Goal: Task Accomplishment & Management: Manage account settings

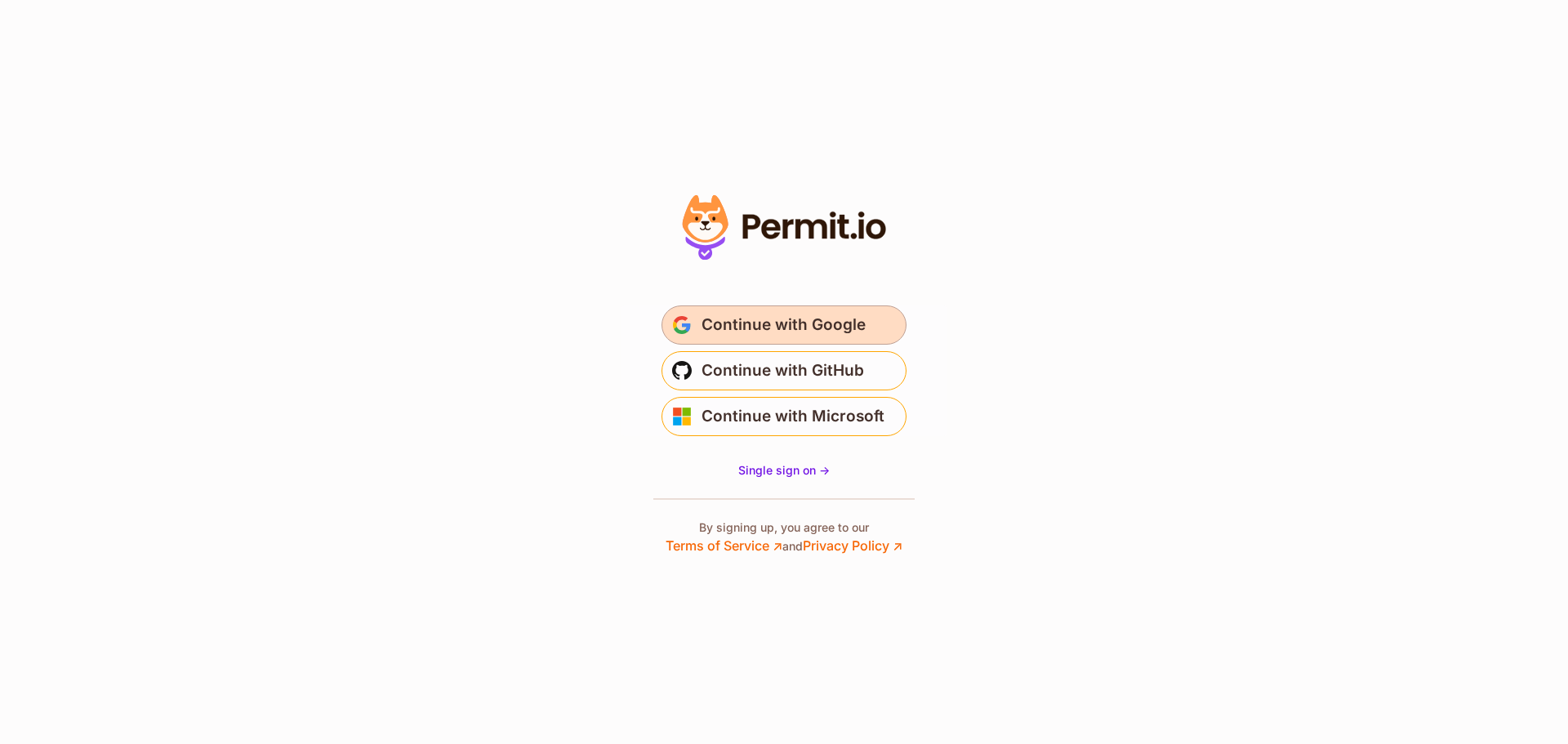
click at [766, 330] on span "Continue with Google" at bounding box center [783, 325] width 164 height 26
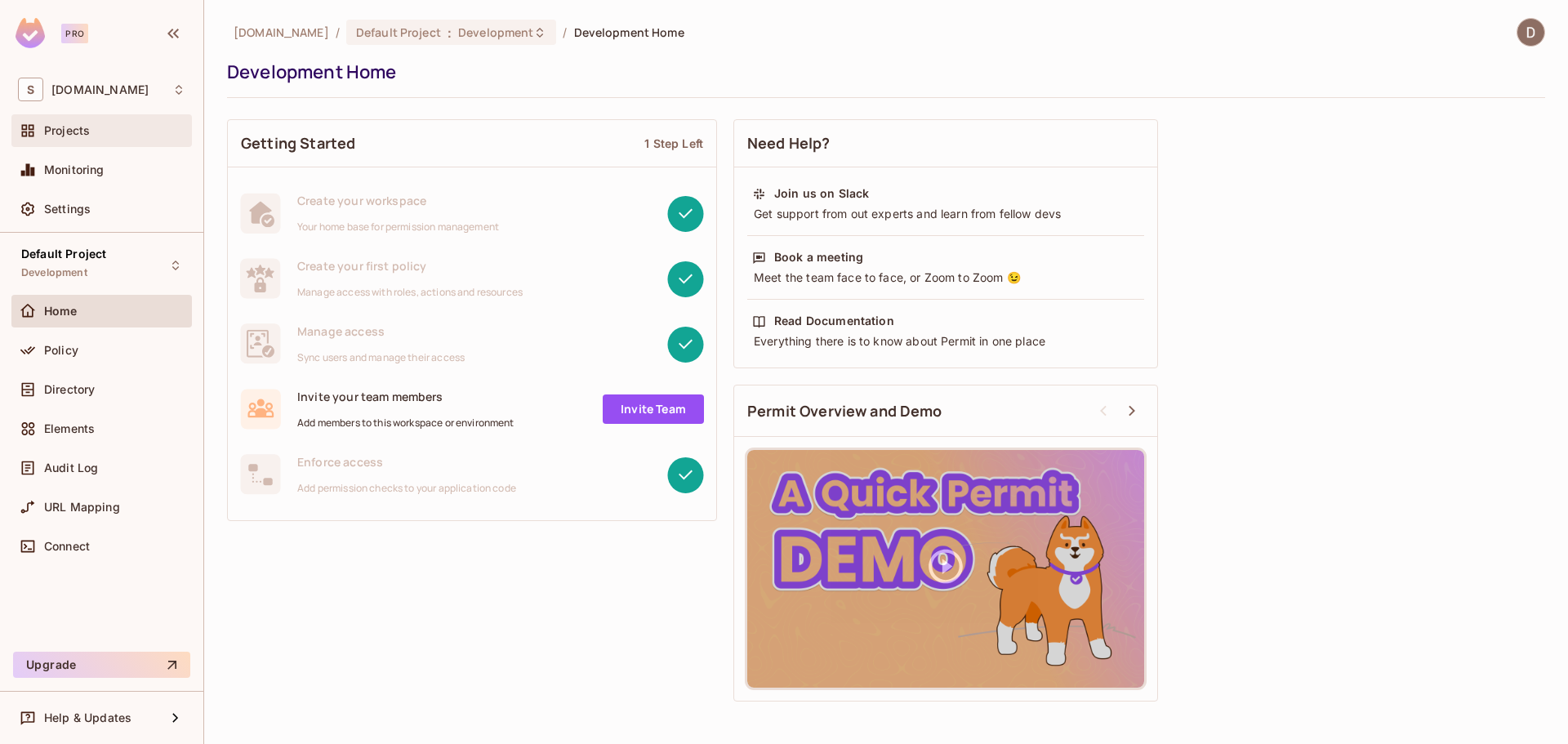
click at [75, 130] on span "Projects" at bounding box center [67, 130] width 46 height 13
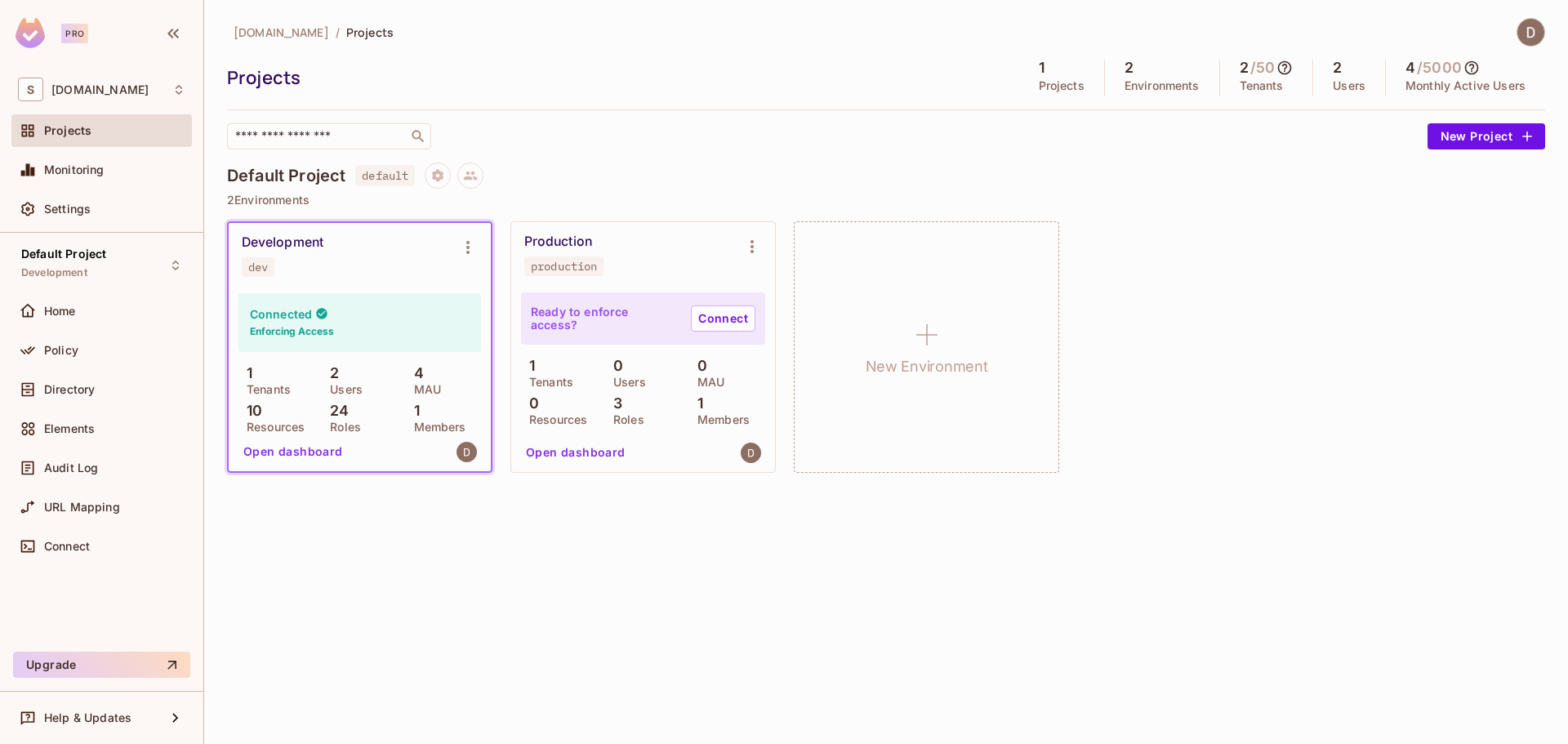
click at [322, 257] on div "Development dev" at bounding box center [346, 255] width 210 height 42
click at [322, 260] on div "Development dev" at bounding box center [346, 255] width 210 height 42
click at [121, 380] on div "Directory" at bounding box center [101, 390] width 168 height 19
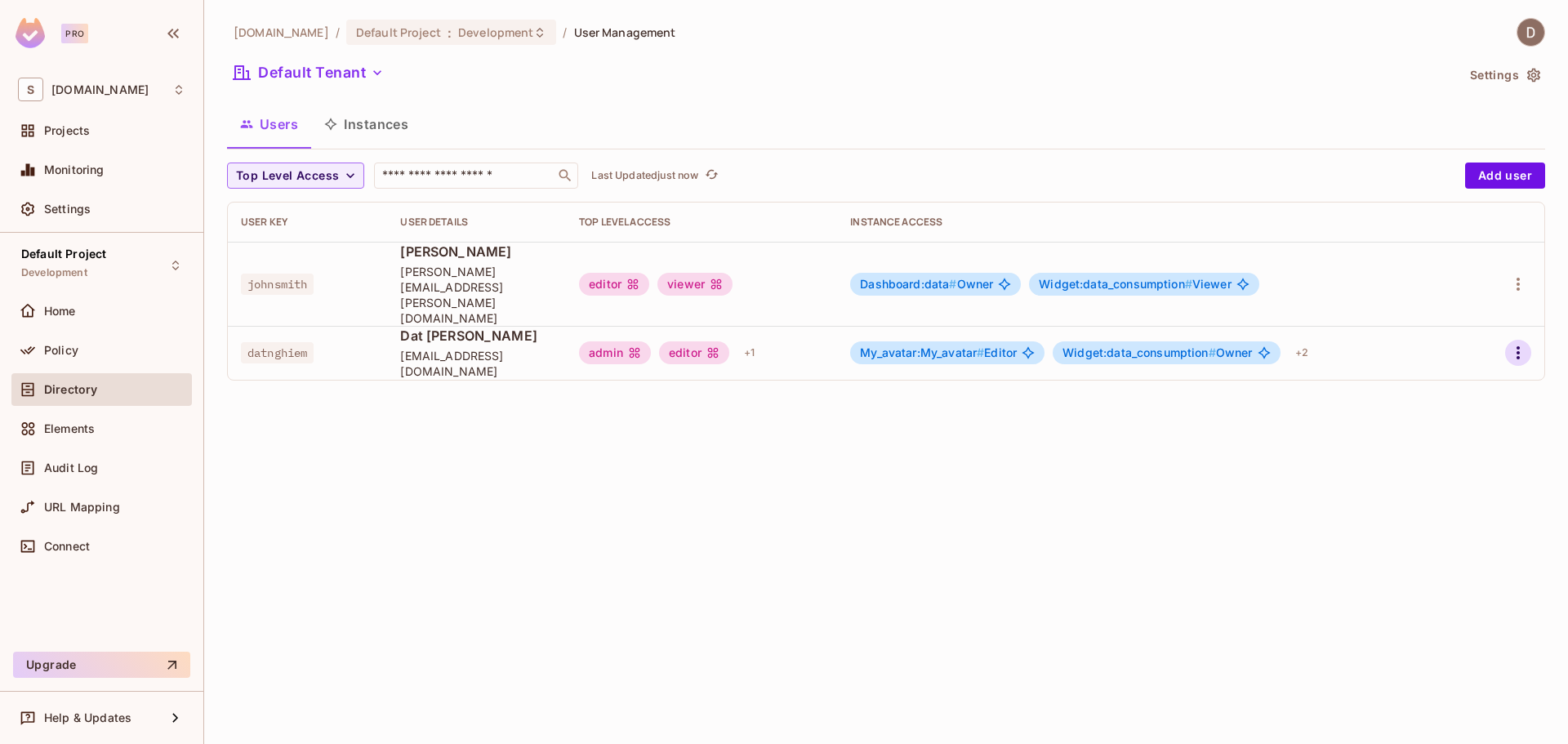
click at [1512, 343] on icon "button" at bounding box center [1518, 353] width 19 height 19
click at [1449, 361] on li "Edit" at bounding box center [1448, 360] width 145 height 36
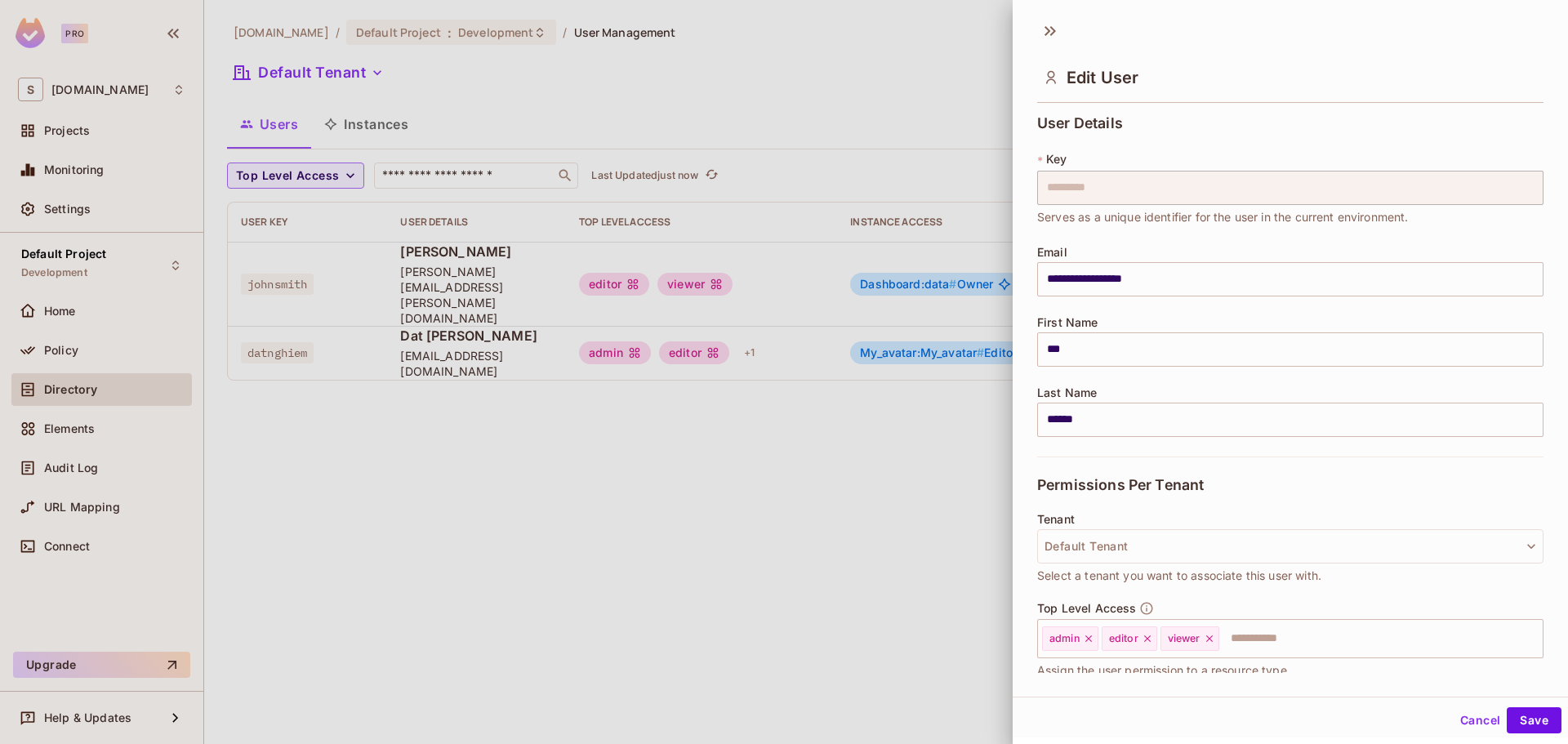
click at [865, 408] on div at bounding box center [784, 372] width 1568 height 744
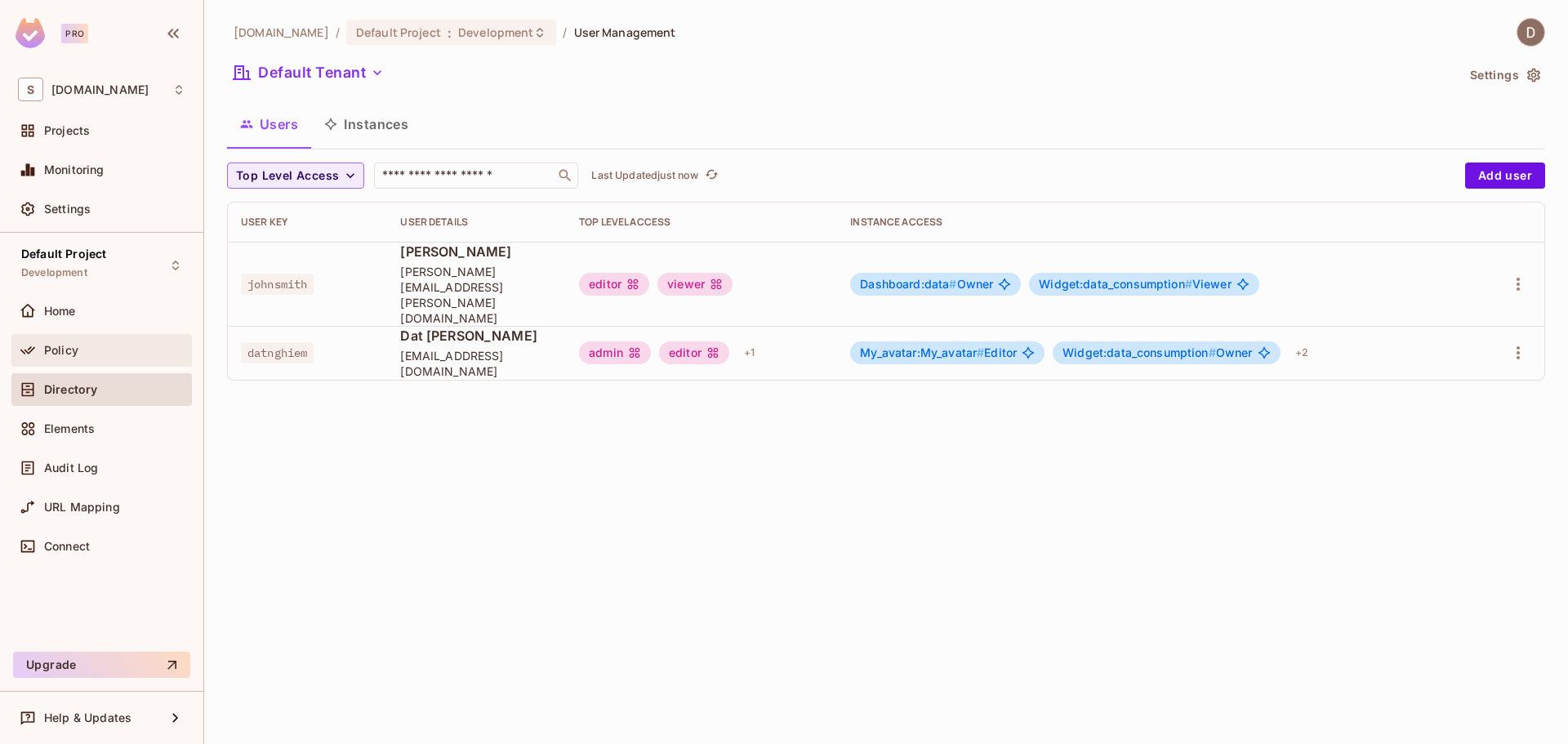
click at [90, 347] on div "Policy" at bounding box center [114, 350] width 141 height 13
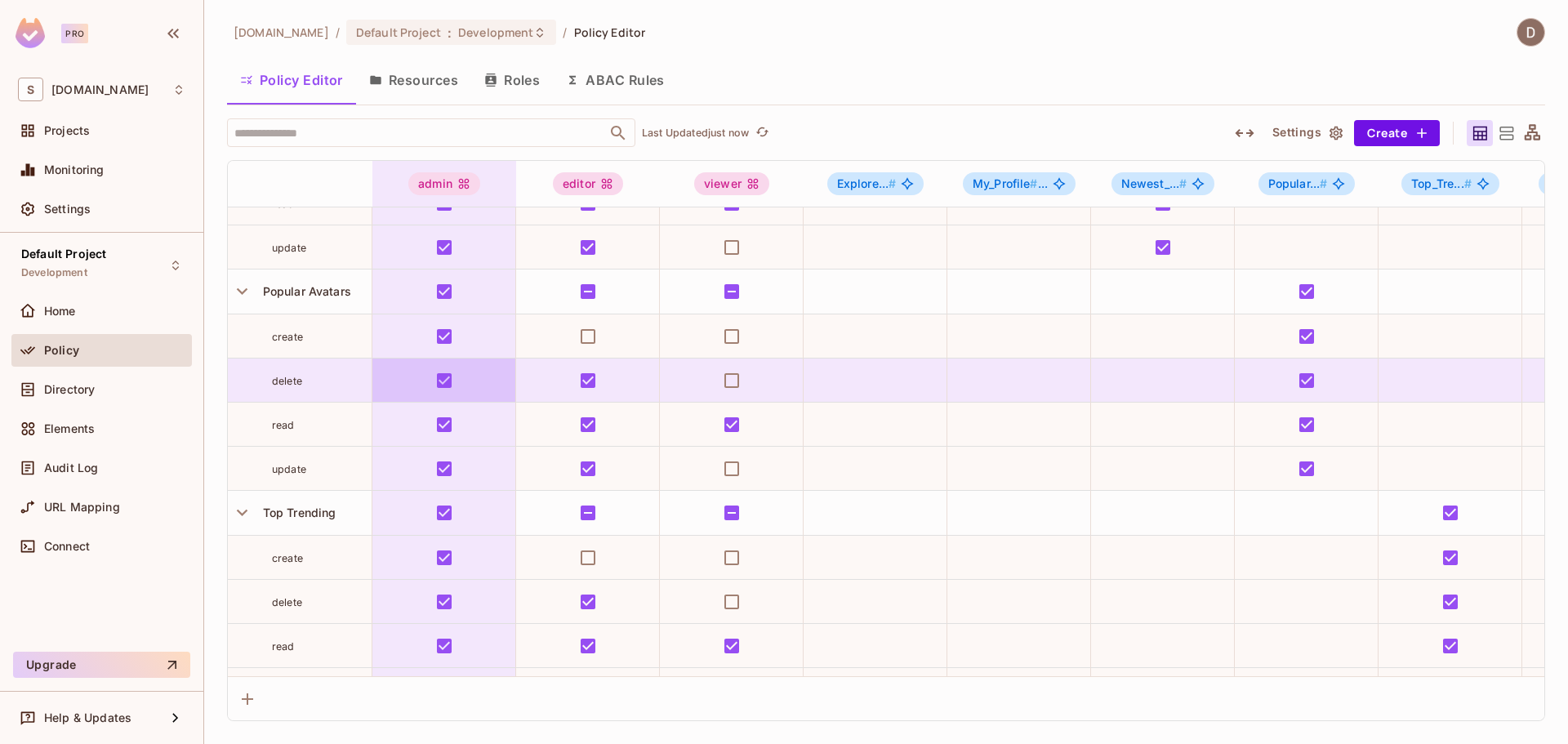
scroll to position [1442, 0]
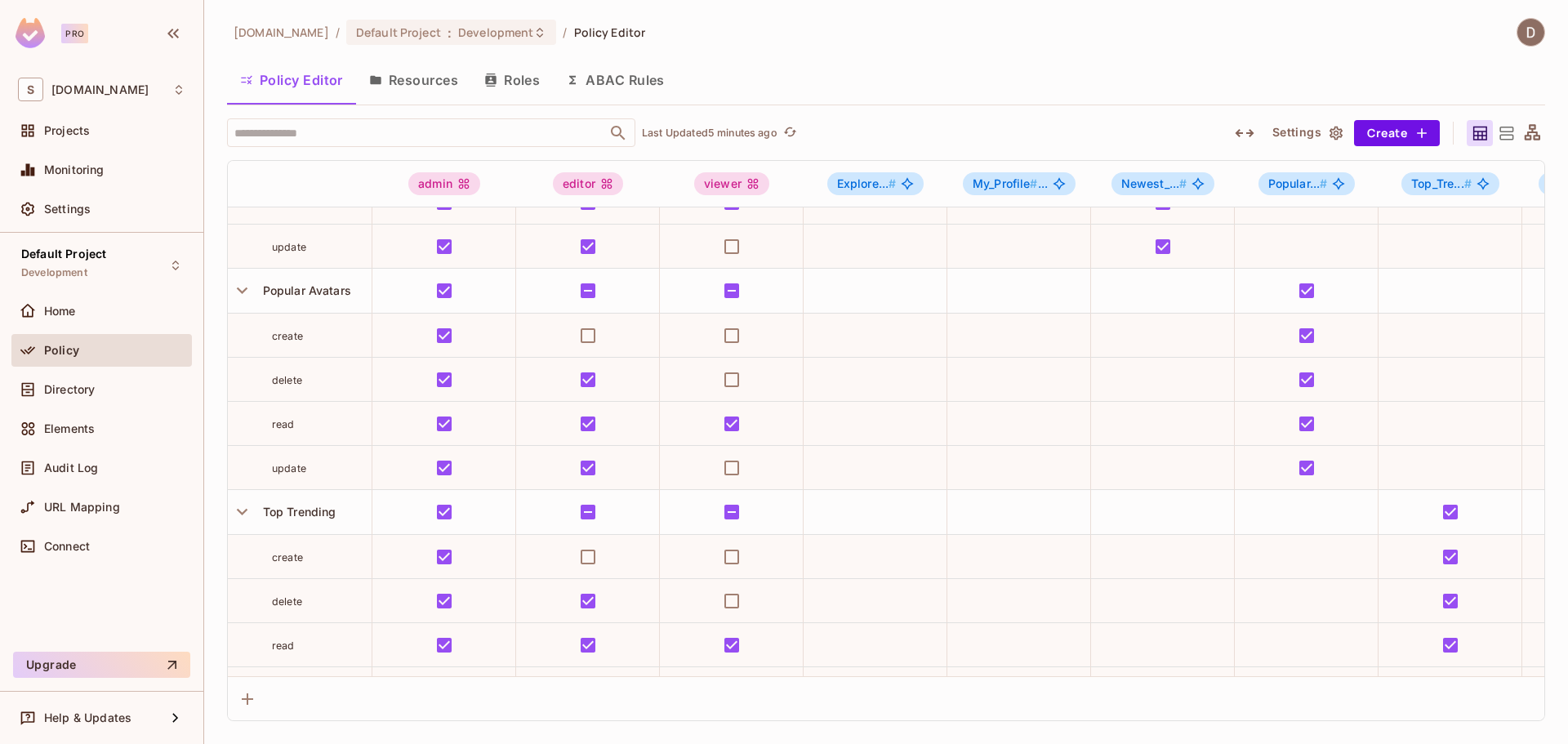
click at [1321, 129] on button "Settings" at bounding box center [1306, 133] width 82 height 26
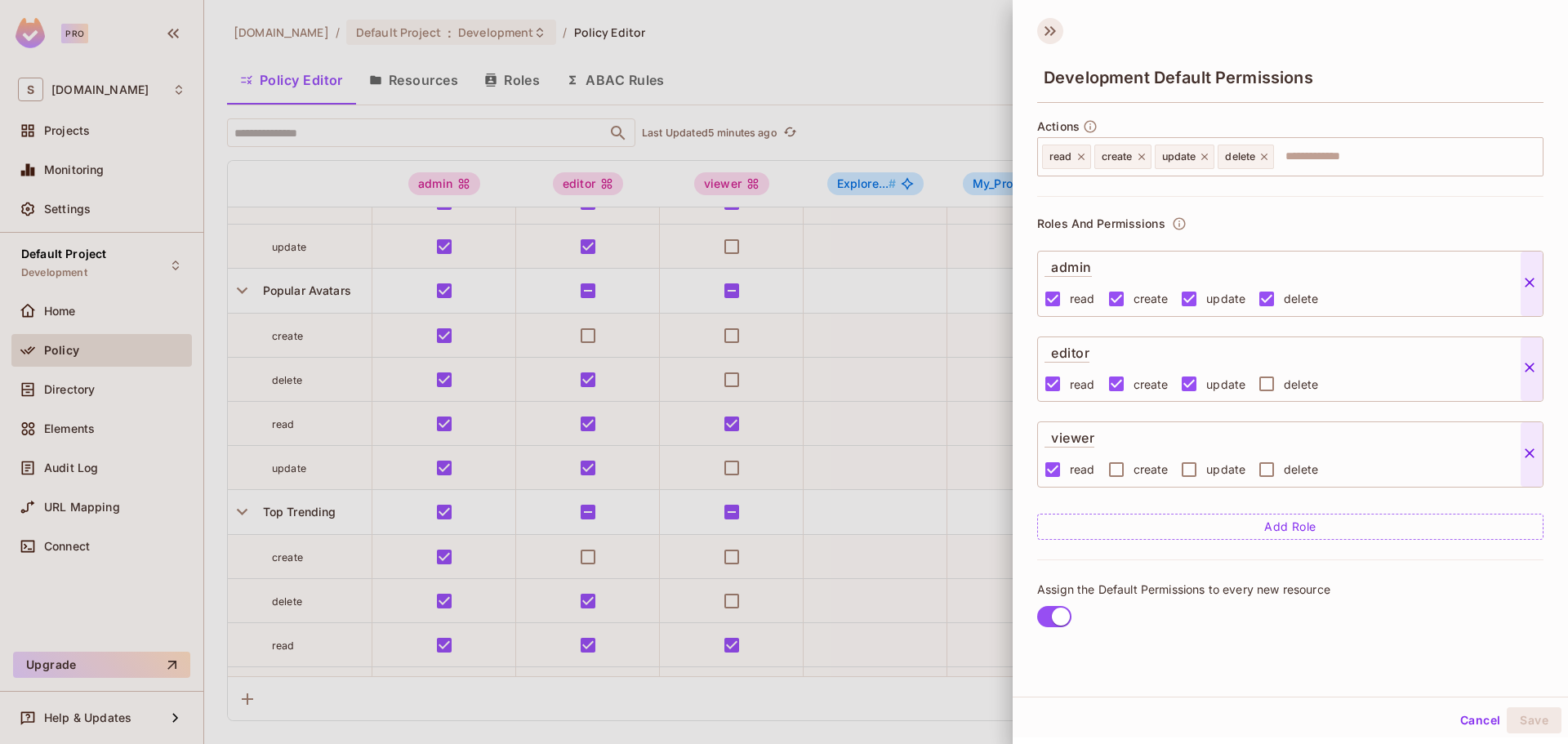
click at [1054, 30] on icon at bounding box center [1053, 31] width 6 height 10
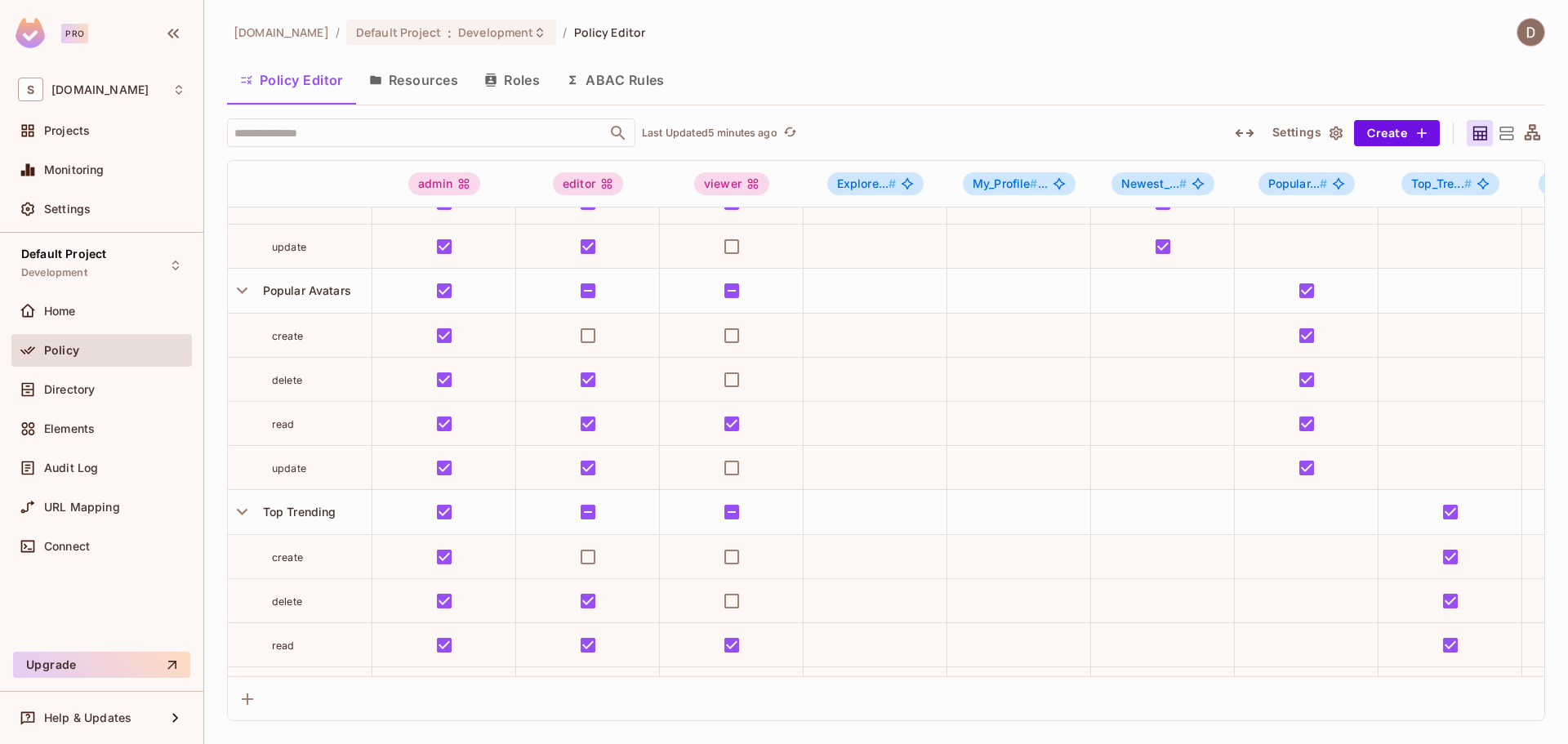
click at [798, 85] on div "Policy Editor Resources Roles ABAC Rules" at bounding box center [887, 80] width 1319 height 41
click at [791, 135] on icon "refresh" at bounding box center [790, 132] width 14 height 14
click at [912, 129] on div "​ Last Updated just now" at bounding box center [718, 132] width 982 height 29
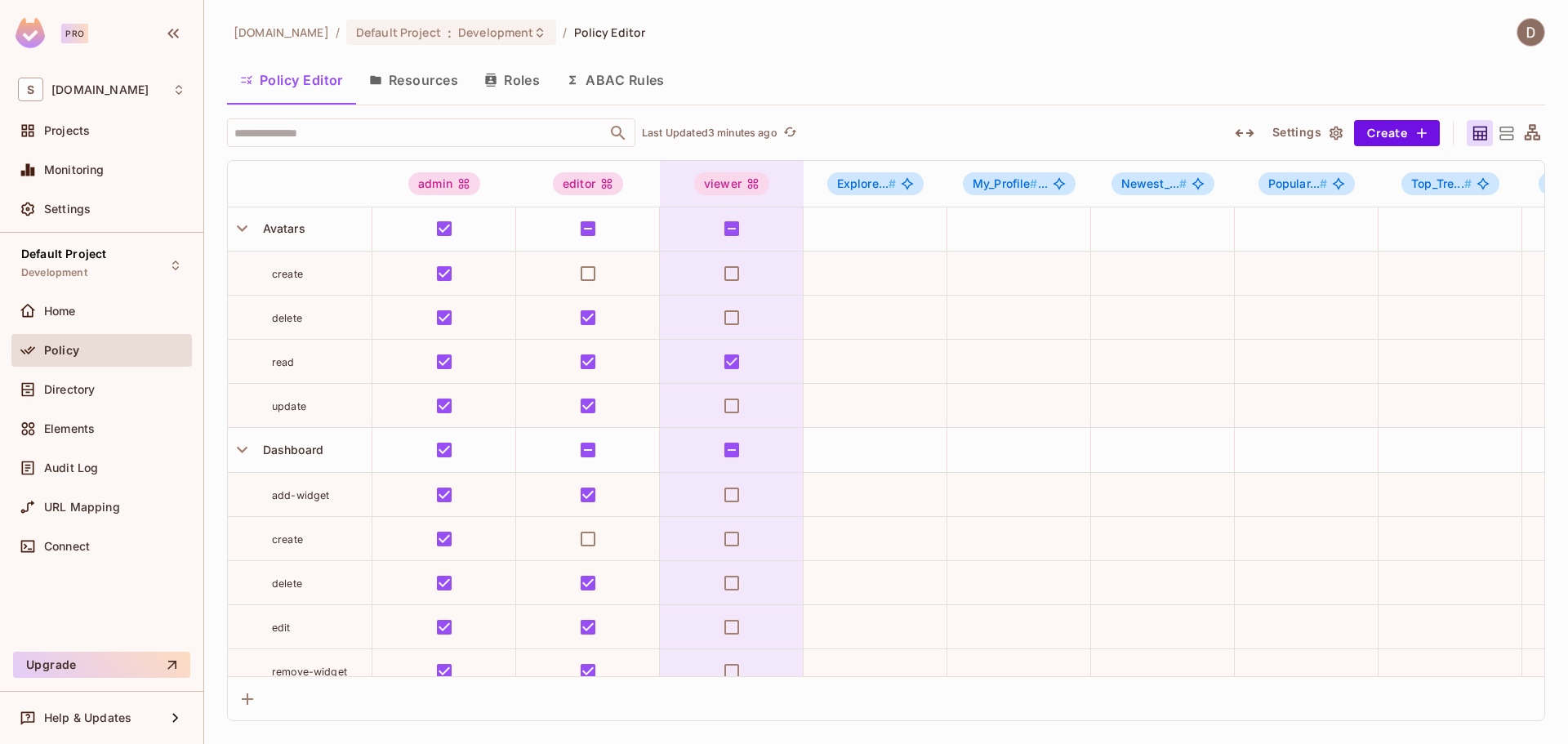
scroll to position [0, 0]
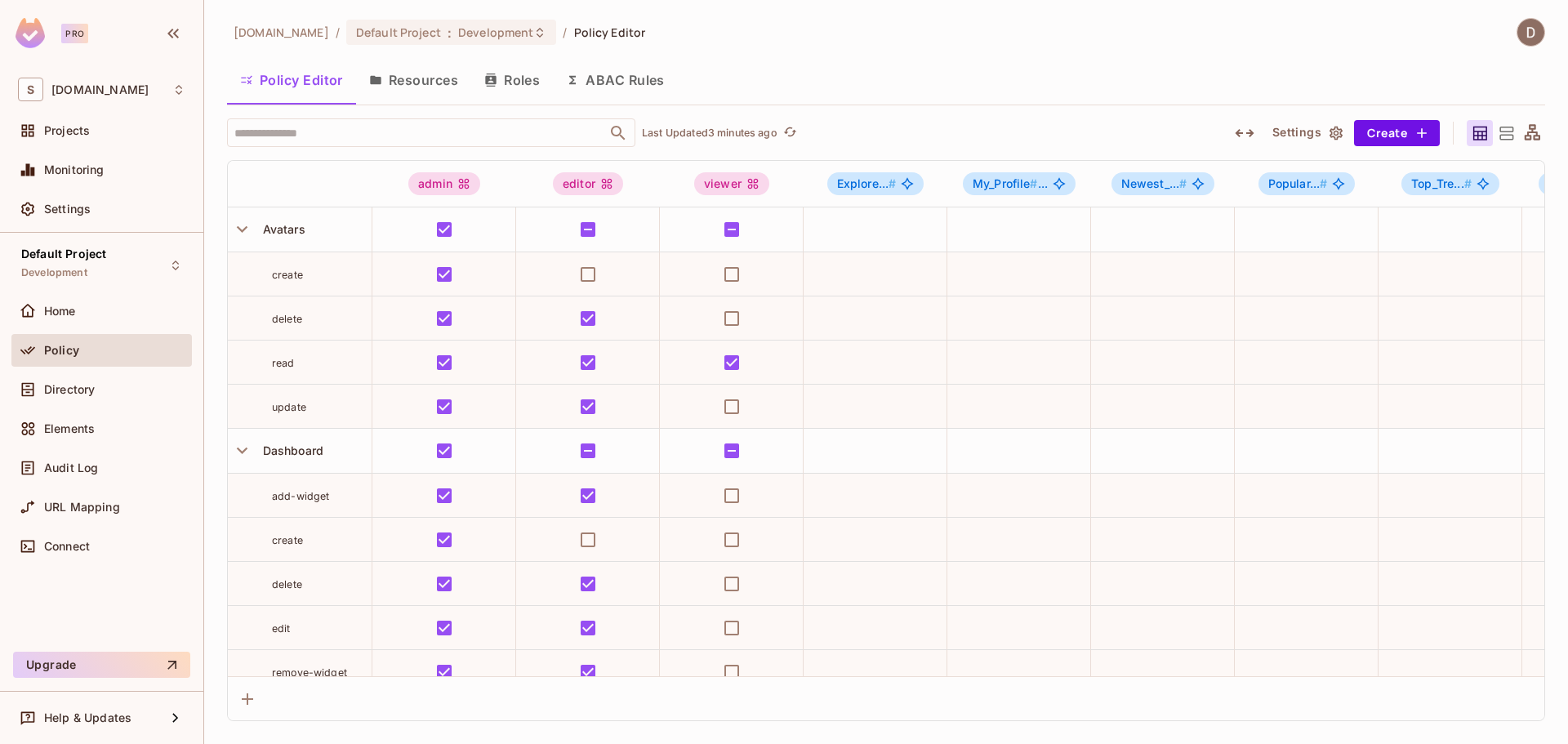
click at [32, 36] on img at bounding box center [30, 32] width 29 height 30
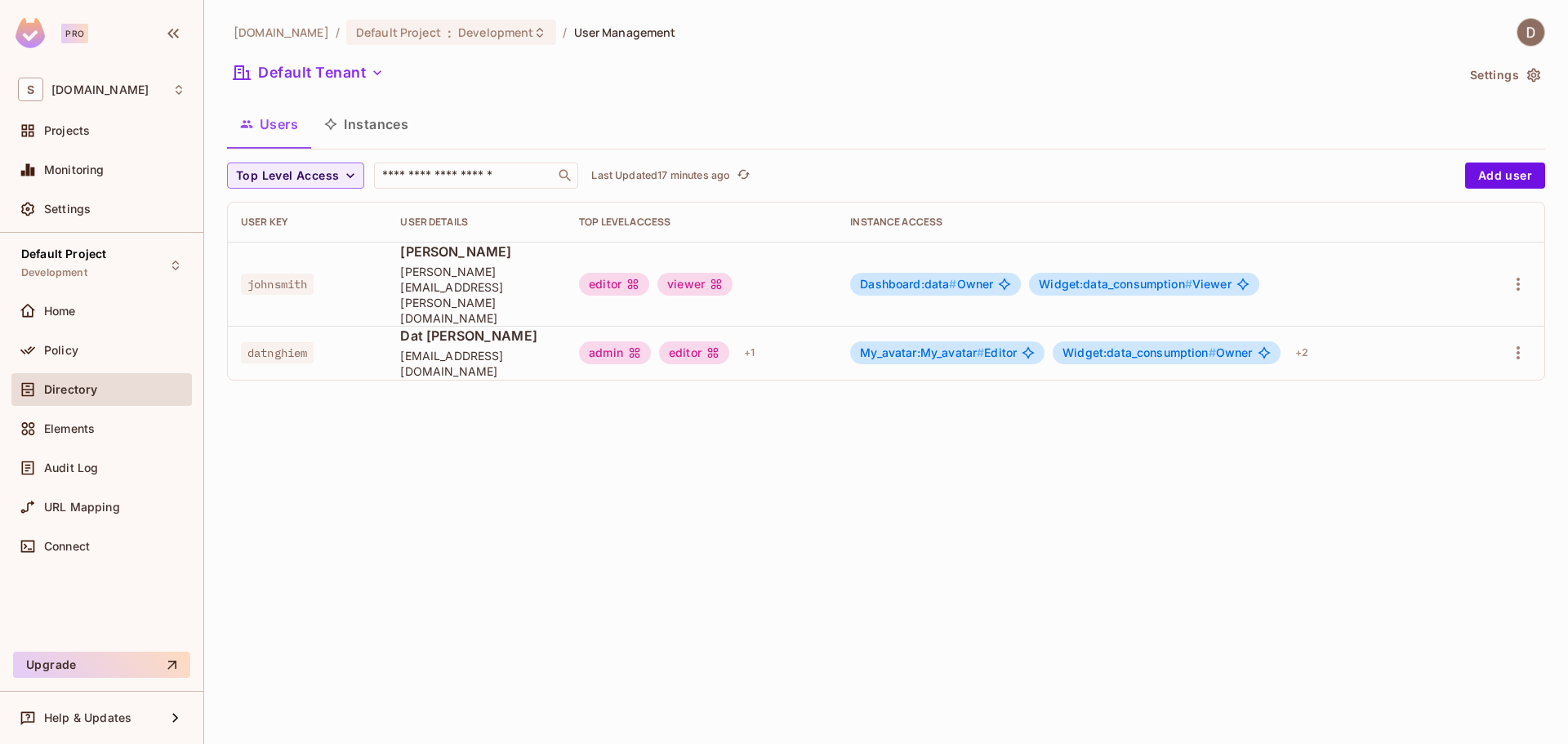
click at [449, 326] on span "Dat Nghiem" at bounding box center [477, 335] width 153 height 18
click at [450, 326] on span "Dat Nghiem" at bounding box center [477, 335] width 153 height 18
drag, startPoint x: 458, startPoint y: 361, endPoint x: 419, endPoint y: 358, distance: 39.1
click at [457, 360] on div "Top Level Access ​ Last Updated 17 minutes ago Add user User Key User Details T…" at bounding box center [887, 277] width 1319 height 231
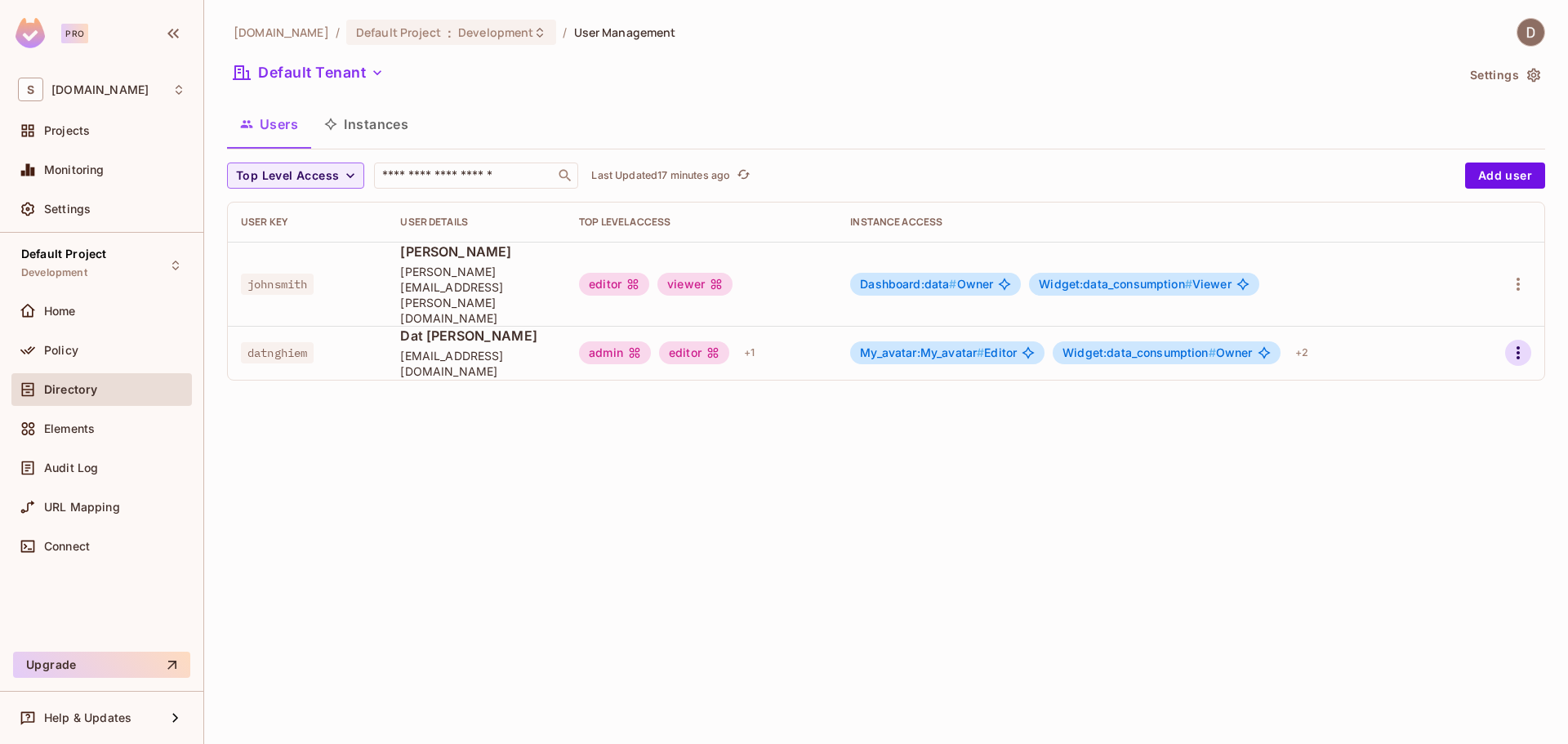
click at [1508, 340] on button "button" at bounding box center [1519, 353] width 26 height 26
click at [1432, 368] on div "Edit" at bounding box center [1432, 360] width 22 height 17
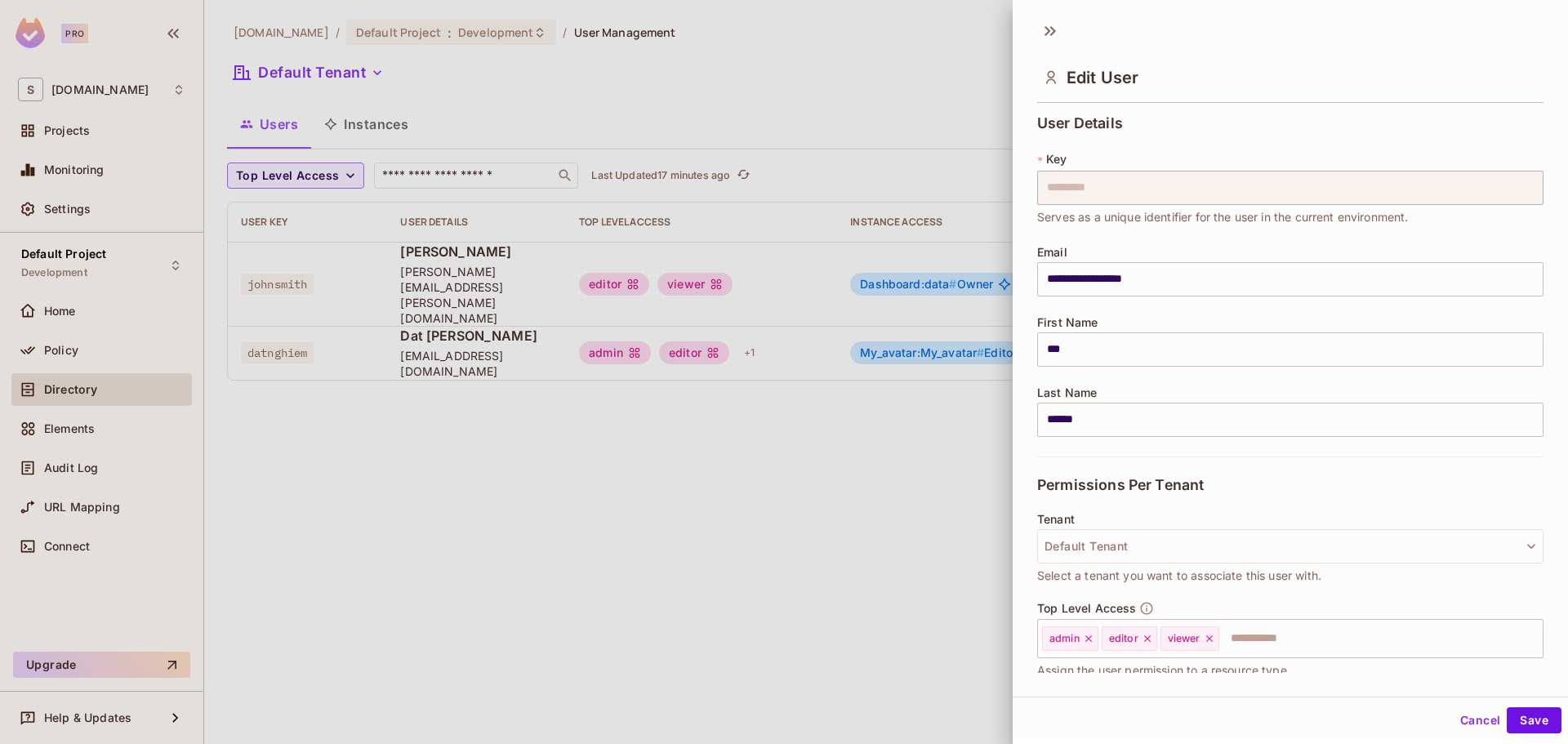
drag, startPoint x: 1047, startPoint y: 32, endPoint x: 1041, endPoint y: 50, distance: 19.0
click at [1046, 32] on icon at bounding box center [1051, 31] width 26 height 26
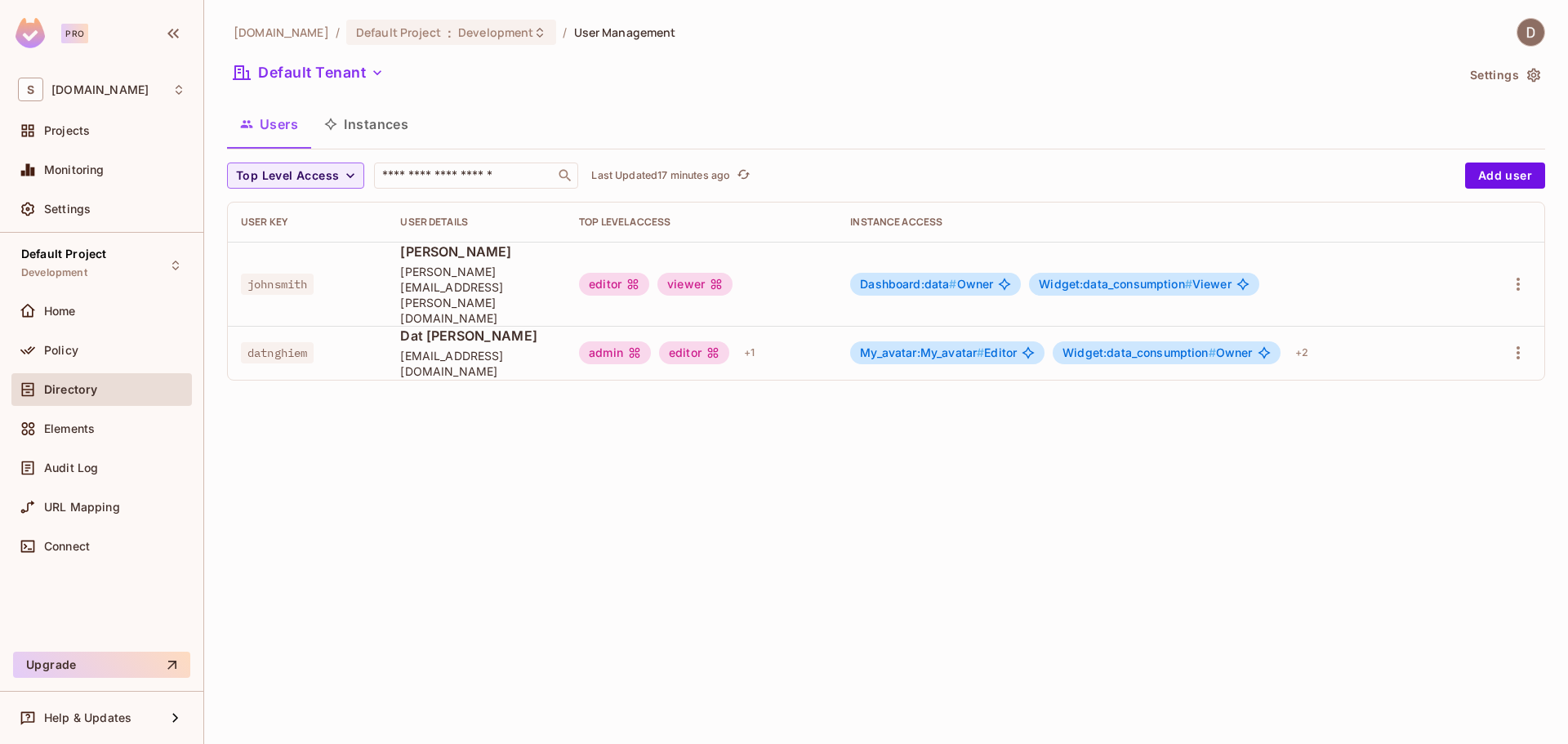
click at [1057, 438] on div "savameta.com / Default Project : Development / User Management Default Tenant S…" at bounding box center [887, 372] width 1364 height 744
click at [118, 733] on div "Help & Updates" at bounding box center [102, 717] width 181 height 32
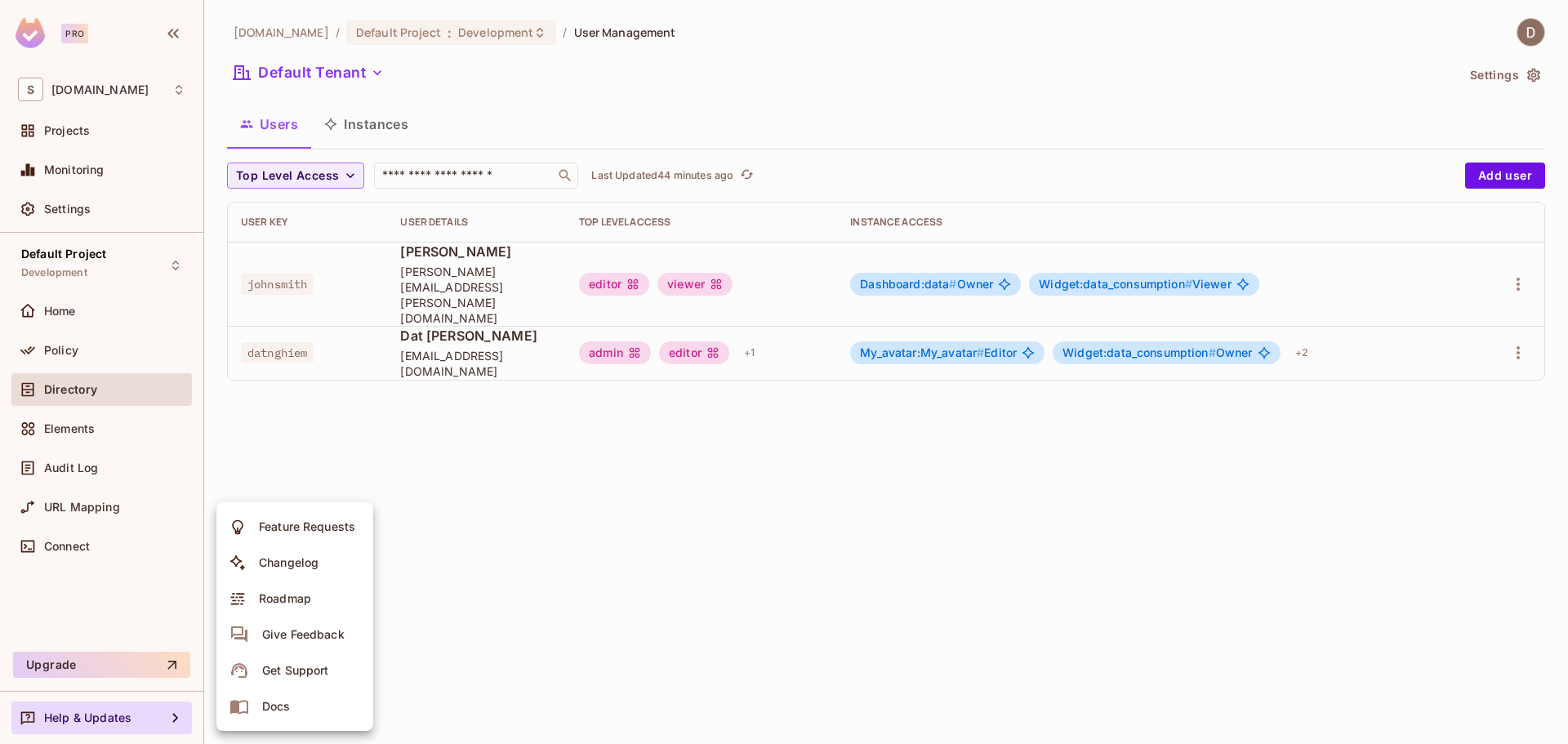
click at [711, 519] on div at bounding box center [784, 372] width 1568 height 744
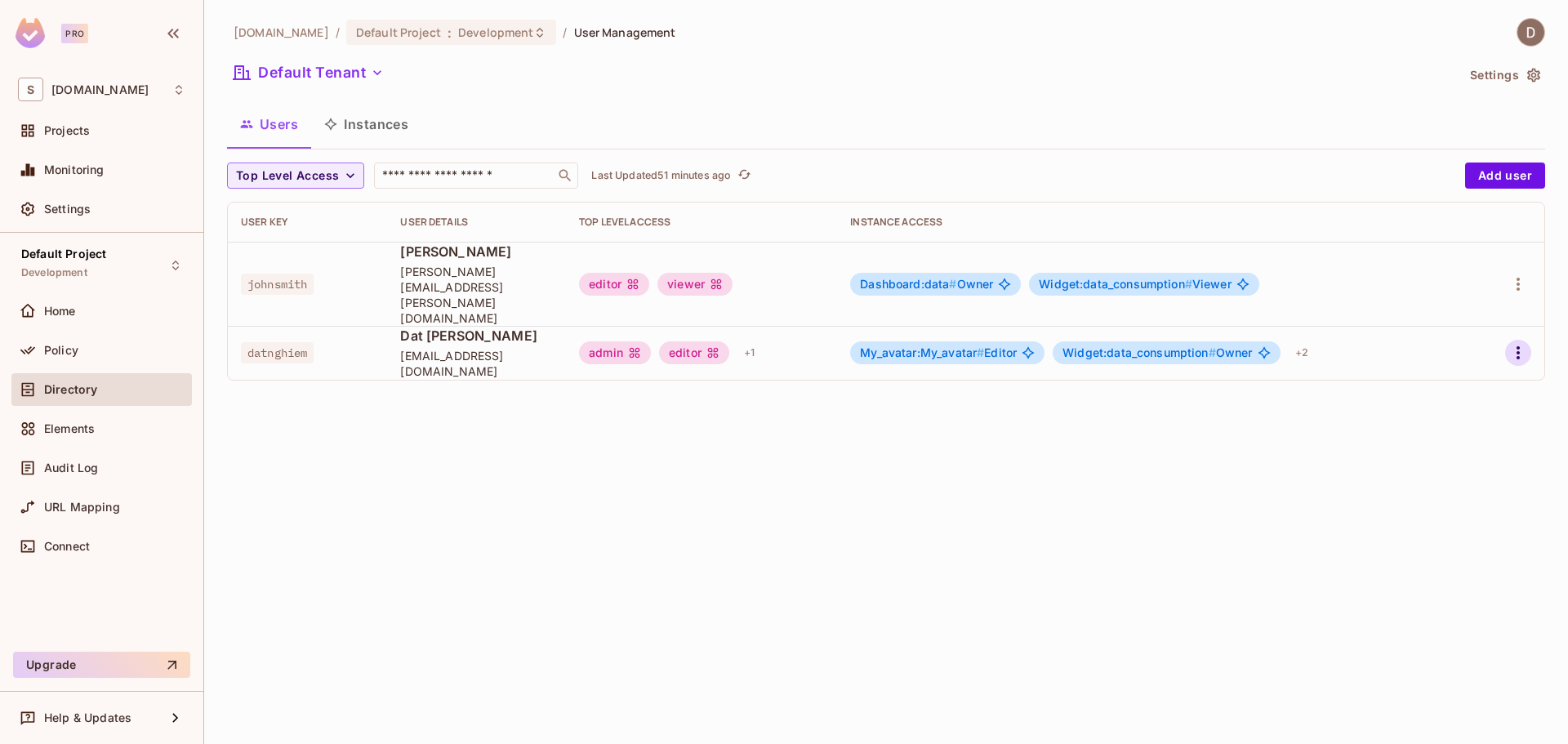
click at [1514, 343] on icon "button" at bounding box center [1518, 353] width 19 height 19
click at [1482, 354] on li "Edit" at bounding box center [1448, 360] width 145 height 36
drag, startPoint x: 939, startPoint y: 487, endPoint x: 929, endPoint y: 479, distance: 12.8
click at [937, 485] on div "savameta.com / Default Project : Development / User Management Default Tenant S…" at bounding box center [887, 372] width 1364 height 744
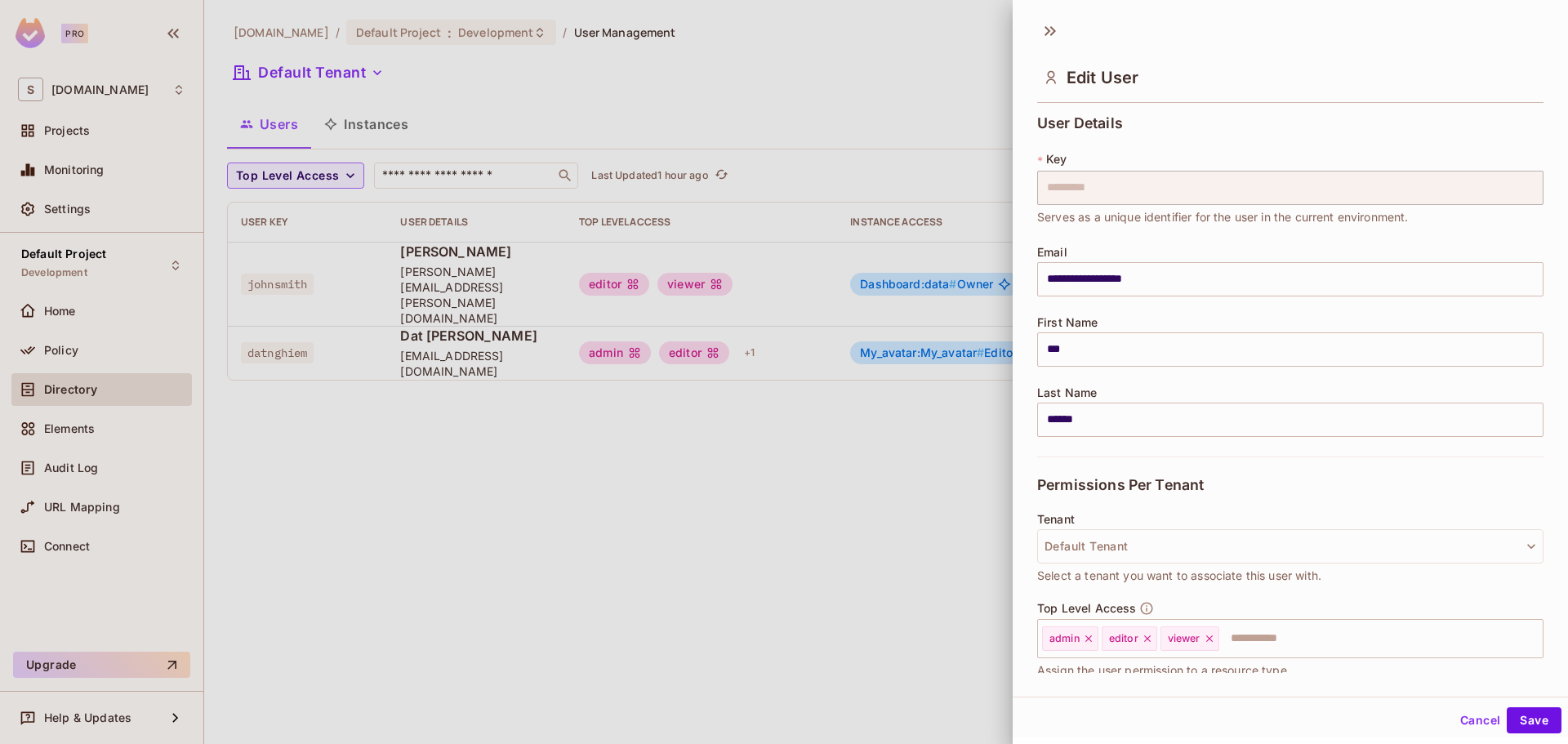
click at [252, 477] on div at bounding box center [784, 372] width 1568 height 744
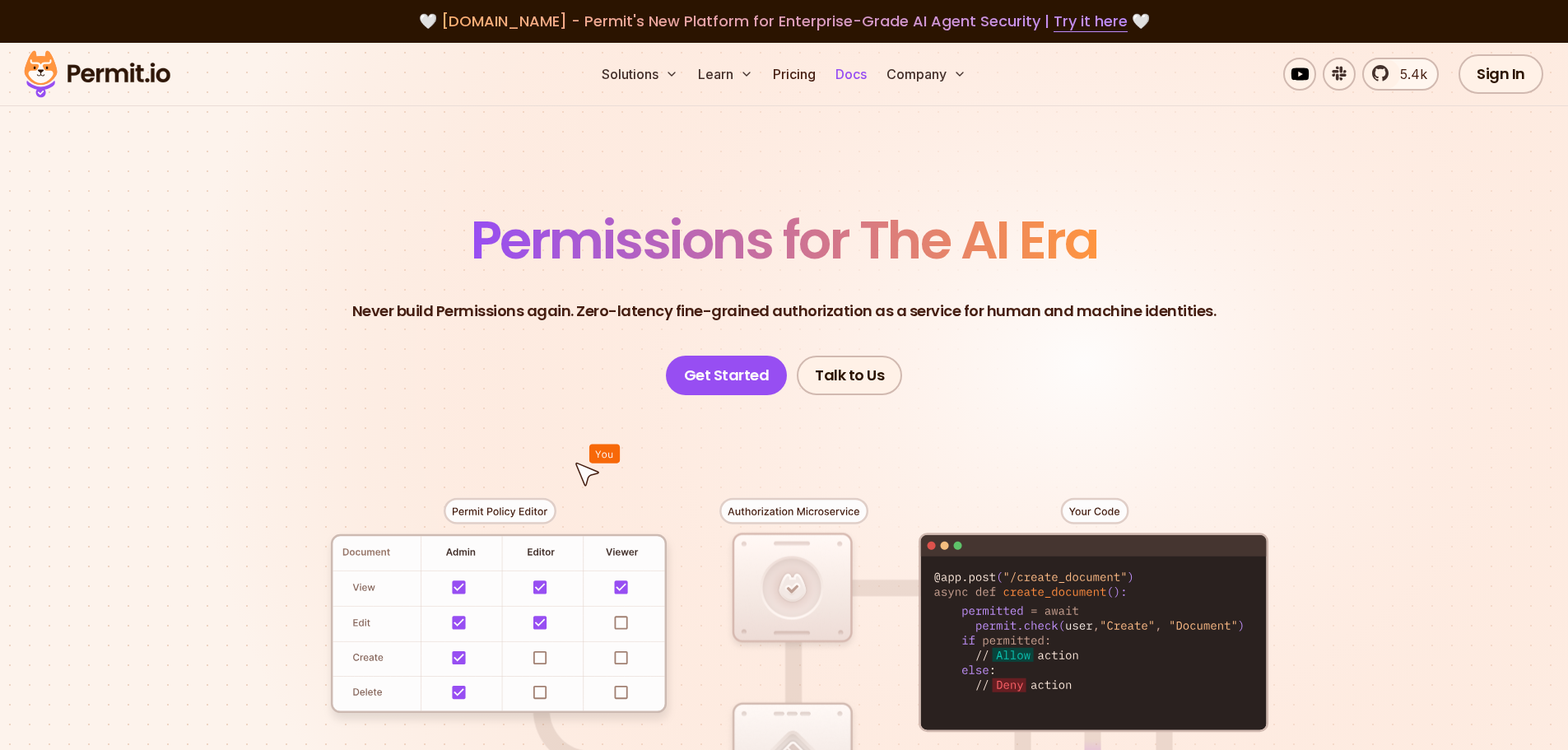
click at [849, 70] on link "Docs" at bounding box center [851, 73] width 44 height 33
